Goal: Use online tool/utility: Utilize a website feature to perform a specific function

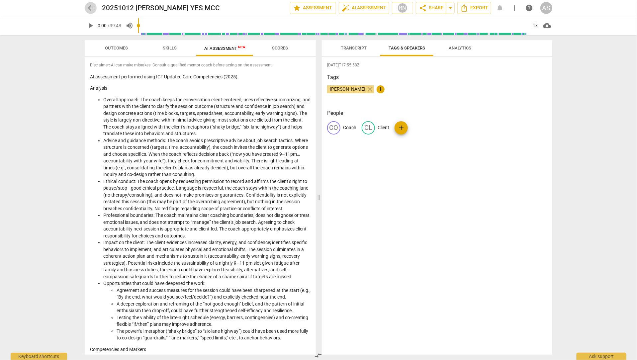
click at [90, 8] on span "arrow_back" at bounding box center [91, 8] width 8 height 8
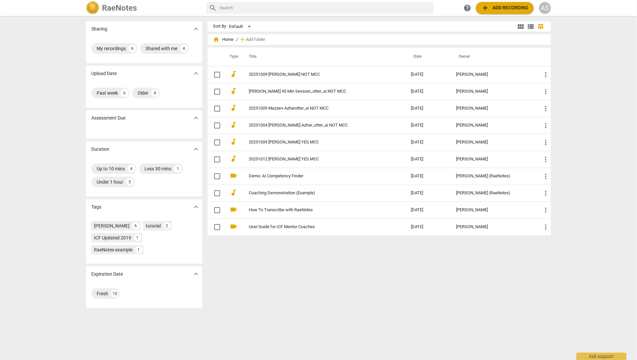
click at [508, 6] on span "add Add recording" at bounding box center [504, 8] width 47 height 8
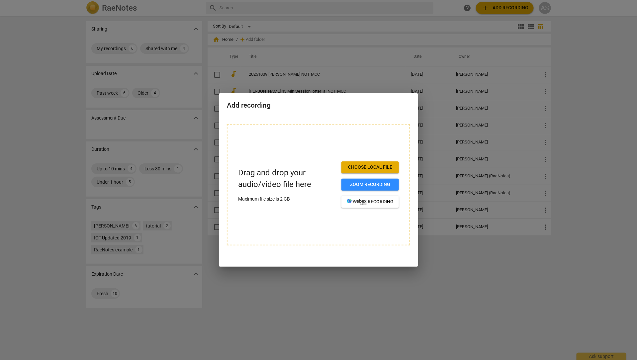
click at [376, 171] on button "Choose local file" at bounding box center [370, 167] width 57 height 12
click at [362, 167] on span "Choose local file" at bounding box center [370, 167] width 47 height 7
click at [365, 167] on span "Choose local file" at bounding box center [370, 167] width 47 height 7
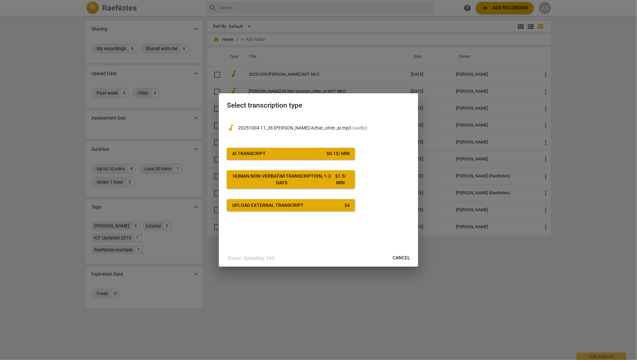
click at [273, 153] on span "AI Transcript $ 0.15 / min" at bounding box center [291, 154] width 118 height 7
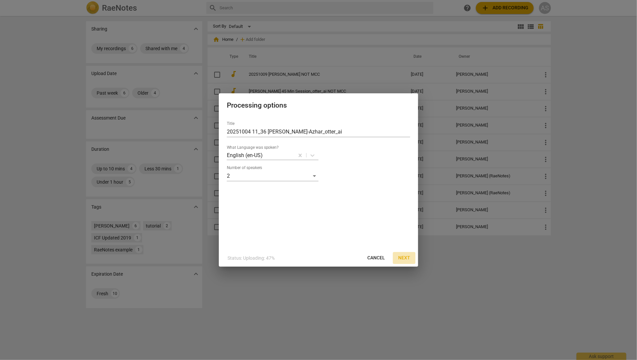
click at [408, 257] on span "Next" at bounding box center [404, 258] width 12 height 7
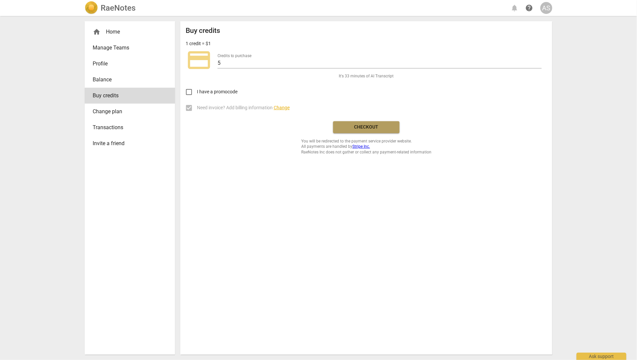
click at [360, 127] on span "Checkout" at bounding box center [367, 127] width 56 height 7
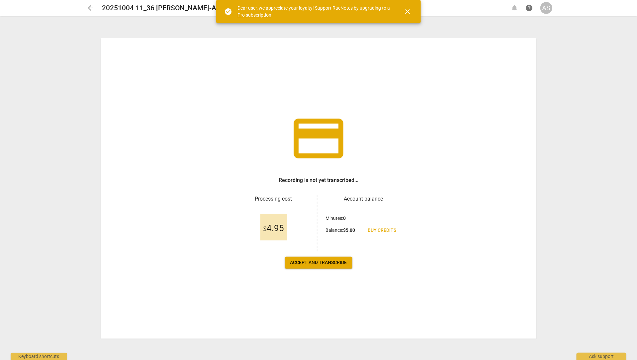
click at [319, 264] on span "Accept and transcribe" at bounding box center [318, 262] width 57 height 7
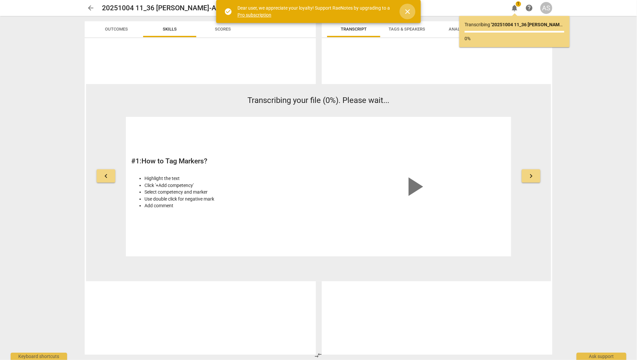
click at [409, 12] on span "close" at bounding box center [408, 12] width 8 height 8
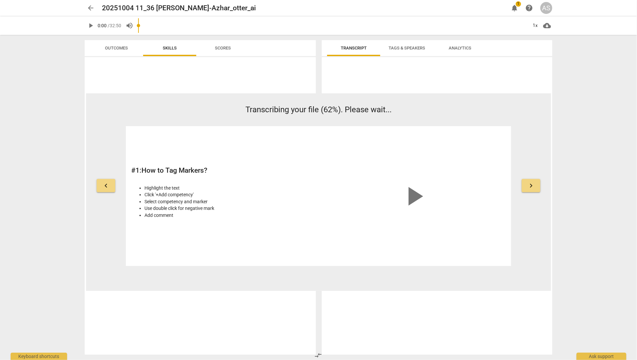
click at [93, 7] on span "arrow_back" at bounding box center [91, 8] width 8 height 8
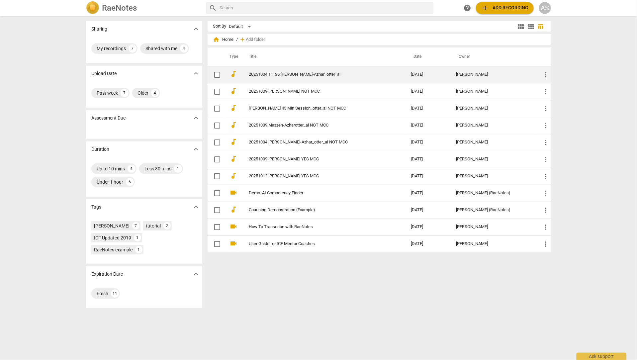
click at [290, 76] on link "20251004 11_36 [PERSON_NAME]-Azhar_otter_ai" at bounding box center [318, 74] width 138 height 5
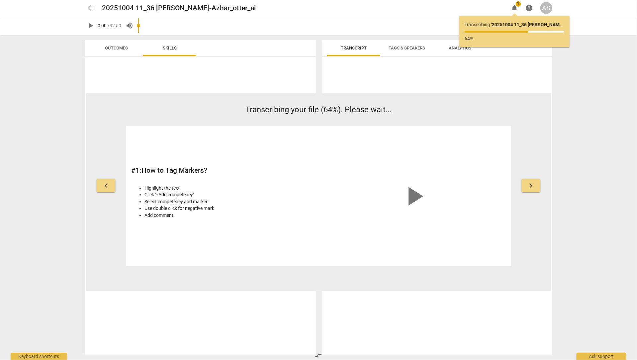
click at [124, 49] on span "Outcomes" at bounding box center [116, 48] width 23 height 5
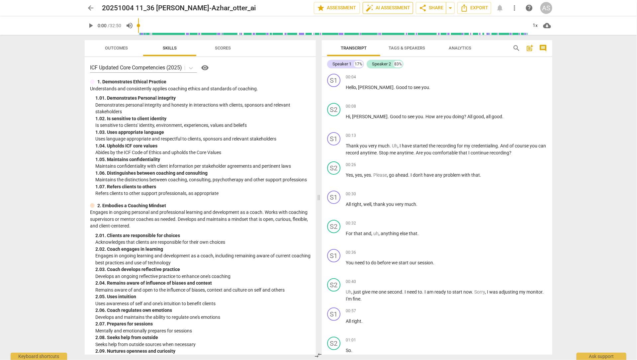
click at [388, 6] on span "auto_fix_high AI Assessment" at bounding box center [388, 8] width 45 height 8
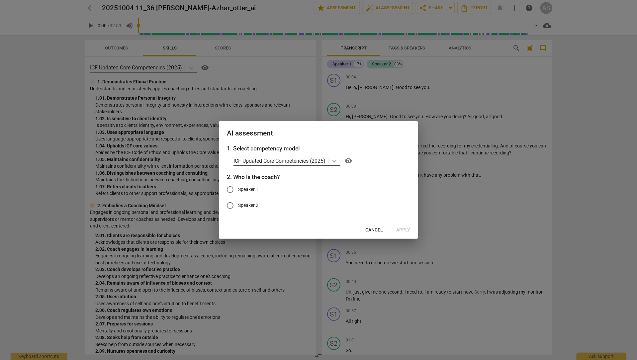
click at [336, 162] on icon at bounding box center [335, 161] width 4 height 2
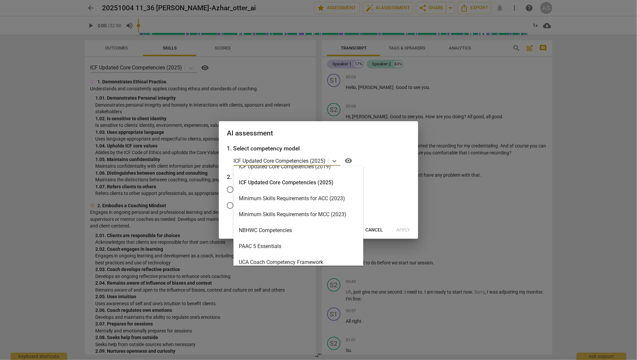
scroll to position [158, 0]
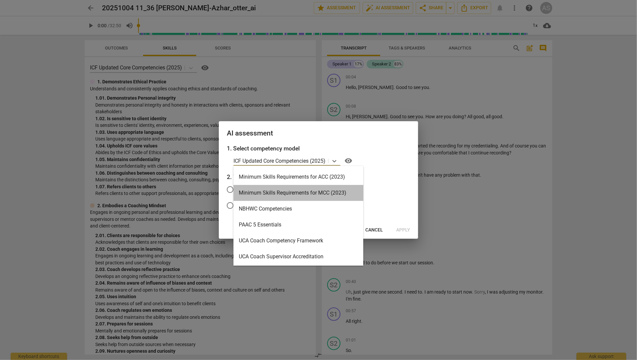
click at [311, 193] on div "Minimum Skills Requirements for MCC (2023)" at bounding box center [299, 193] width 130 height 16
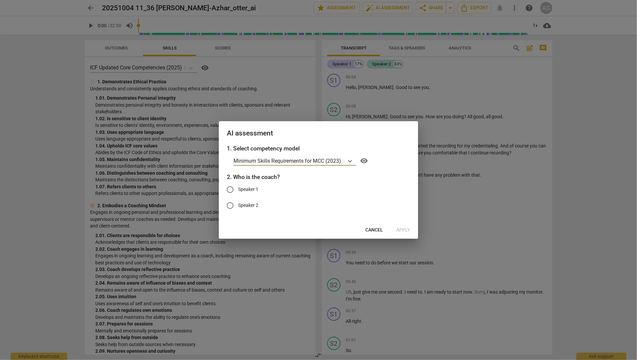
click at [231, 191] on input "Speaker 1" at bounding box center [230, 190] width 16 height 16
radio input "true"
click at [406, 229] on span "Apply" at bounding box center [403, 230] width 14 height 7
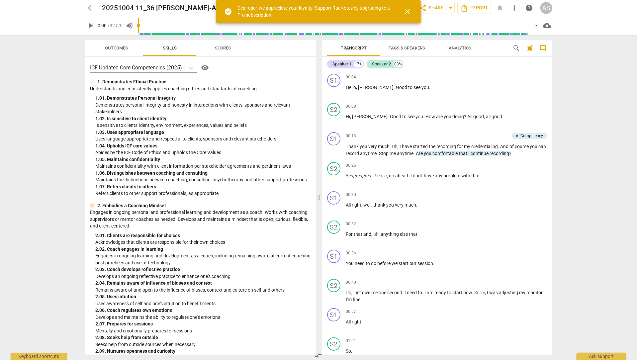
click at [116, 50] on span "Outcomes" at bounding box center [116, 48] width 23 height 5
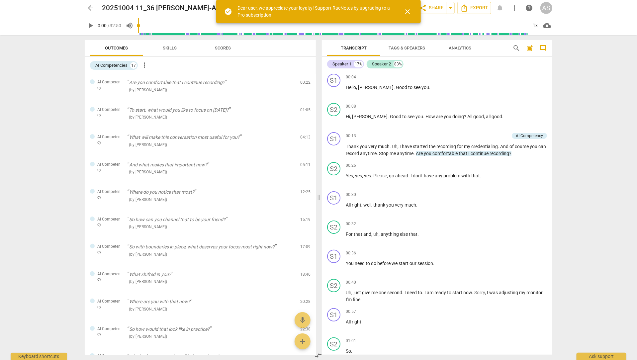
click at [166, 48] on span "Skills" at bounding box center [170, 48] width 14 height 5
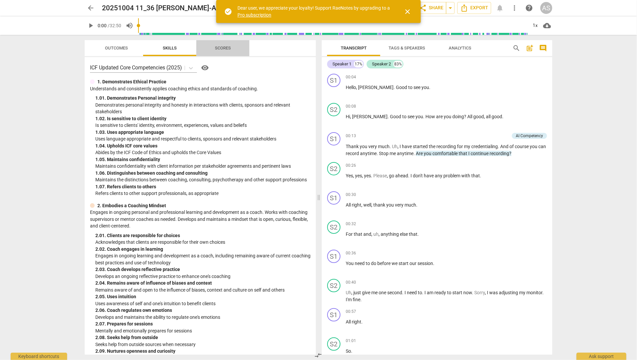
click at [219, 48] on span "Scores" at bounding box center [223, 48] width 16 height 5
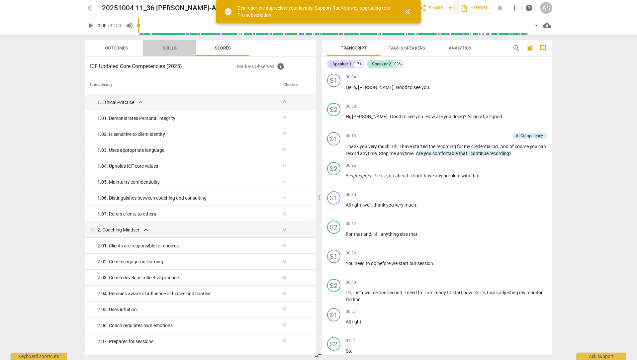
click at [171, 48] on span "Skills" at bounding box center [170, 48] width 14 height 5
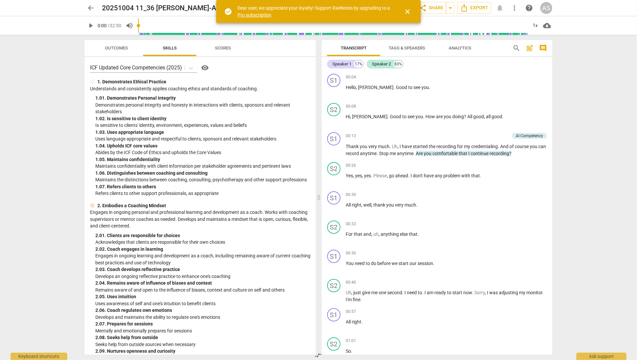
click at [115, 46] on span "Outcomes" at bounding box center [116, 48] width 23 height 5
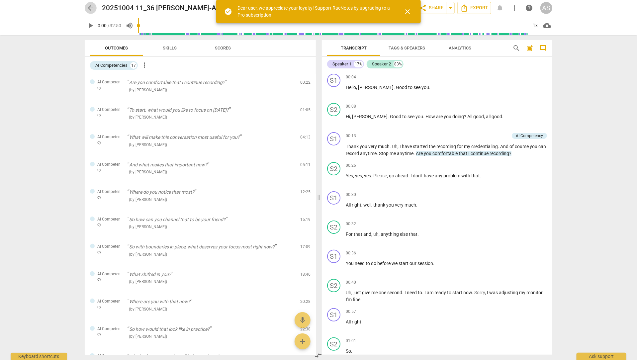
click at [86, 6] on span "arrow_back" at bounding box center [91, 8] width 12 height 8
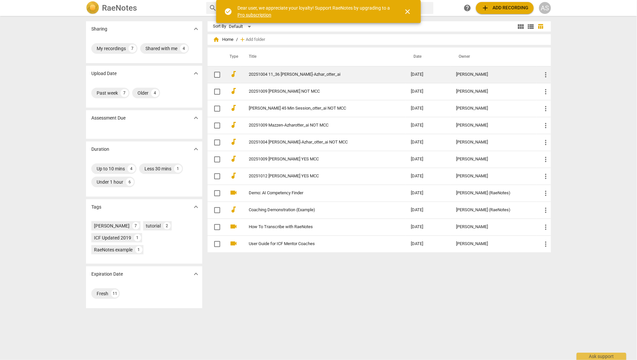
click at [281, 72] on link "20251004 11_36 [PERSON_NAME]-Azhar_otter_ai" at bounding box center [318, 74] width 138 height 5
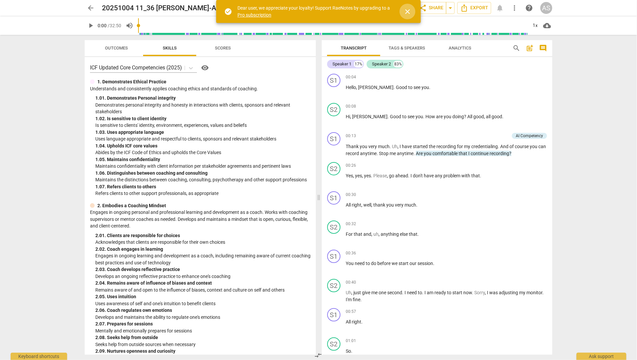
click at [406, 10] on span "close" at bounding box center [408, 12] width 8 height 8
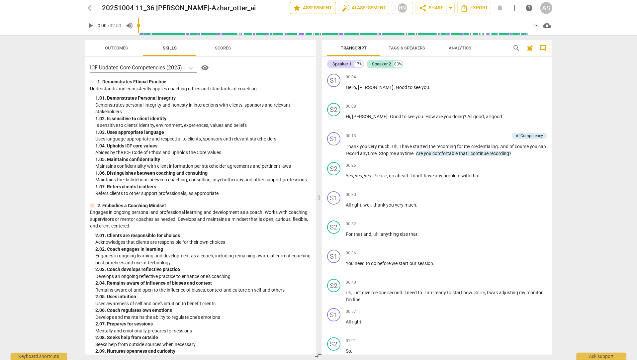
click at [309, 8] on span "star Assessment" at bounding box center [313, 8] width 40 height 8
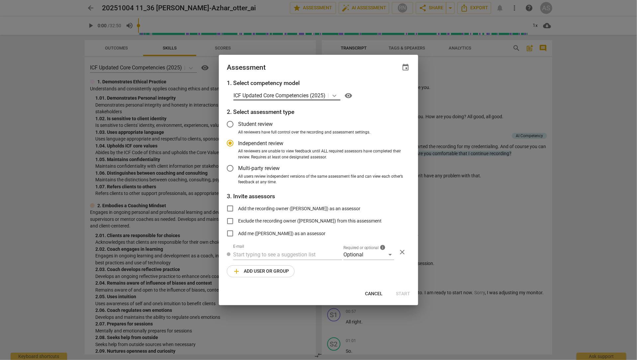
click at [335, 95] on icon at bounding box center [334, 95] width 7 height 7
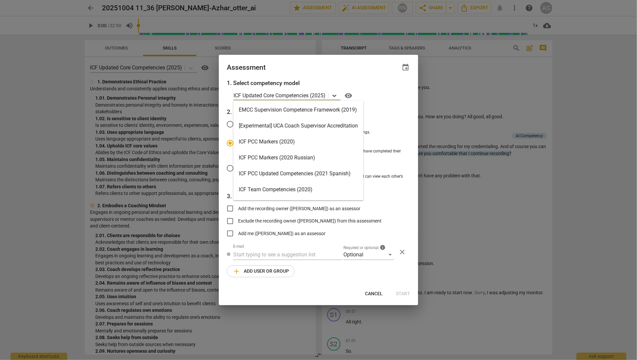
click at [335, 95] on icon at bounding box center [334, 95] width 7 height 7
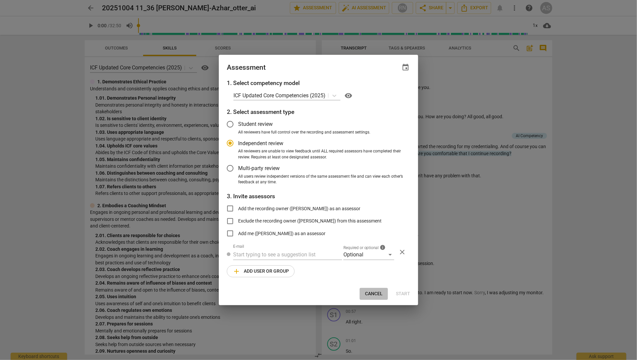
click at [377, 294] on span "Cancel" at bounding box center [374, 294] width 18 height 7
radio input "false"
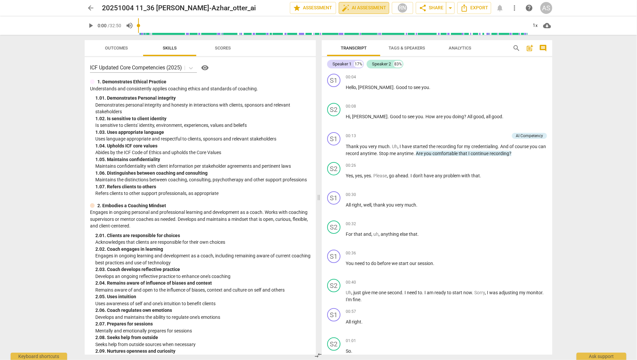
click at [354, 10] on span "auto_fix_high AI Assessment" at bounding box center [364, 8] width 45 height 8
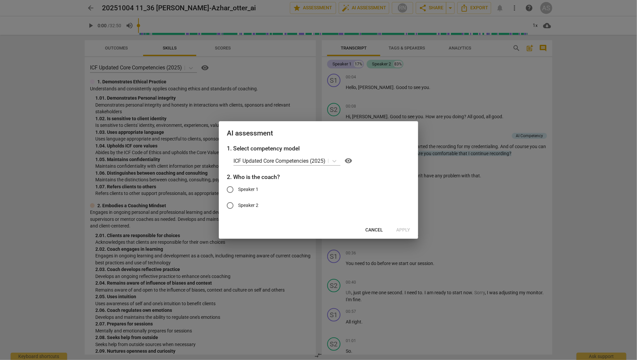
click at [228, 189] on input "Speaker 1" at bounding box center [230, 190] width 16 height 16
radio input "true"
click at [406, 229] on span "Apply" at bounding box center [403, 230] width 14 height 7
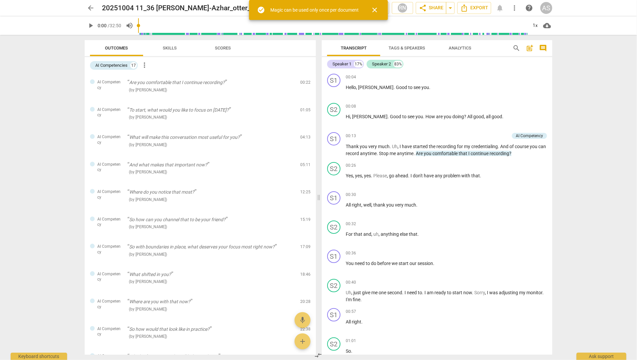
click at [376, 7] on span "close" at bounding box center [375, 10] width 8 height 8
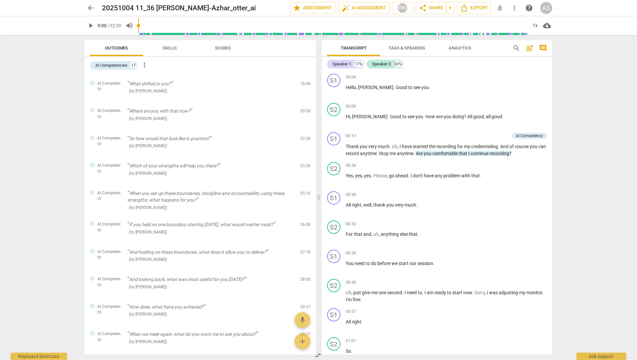
scroll to position [199, 0]
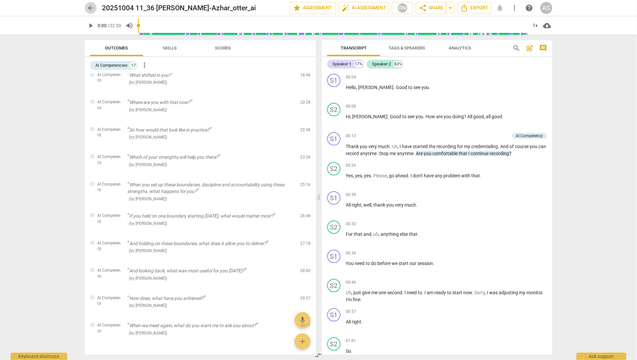
click at [90, 6] on span "arrow_back" at bounding box center [91, 8] width 8 height 8
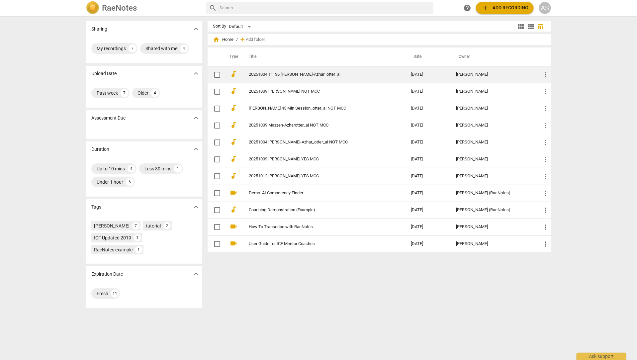
click at [256, 76] on link "20251004 11_36 [PERSON_NAME]-Azhar_otter_ai" at bounding box center [318, 74] width 138 height 5
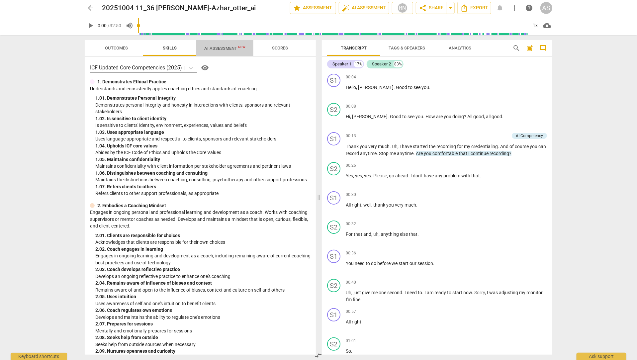
click at [221, 48] on span "AI Assessment New" at bounding box center [224, 48] width 41 height 5
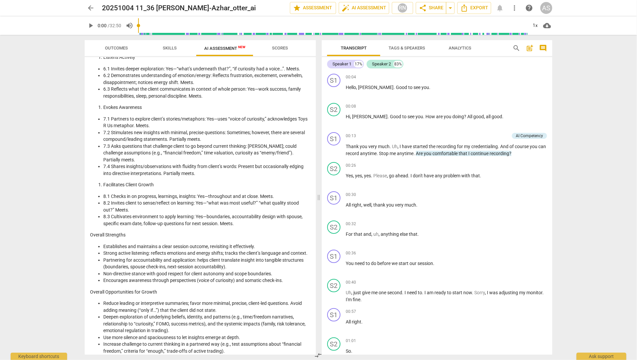
scroll to position [685, 0]
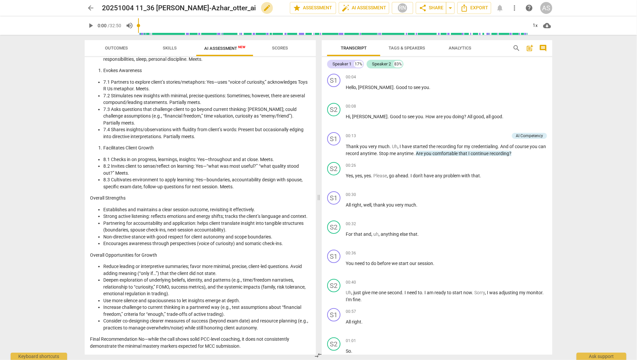
click at [263, 8] on span "edit" at bounding box center [267, 8] width 8 height 8
type input "20251004 11_36 [PERSON_NAME]-Azhar_otter_ai NOT MCC"
click at [264, 8] on span "done" at bounding box center [267, 8] width 8 height 8
